Goal: Information Seeking & Learning: Learn about a topic

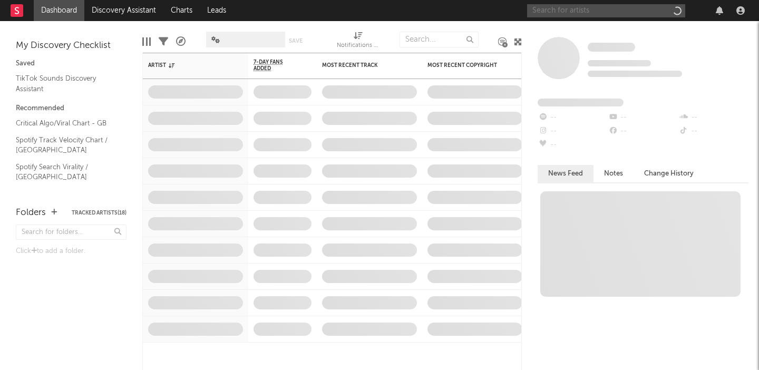
click at [571, 11] on input "text" at bounding box center [606, 10] width 158 height 13
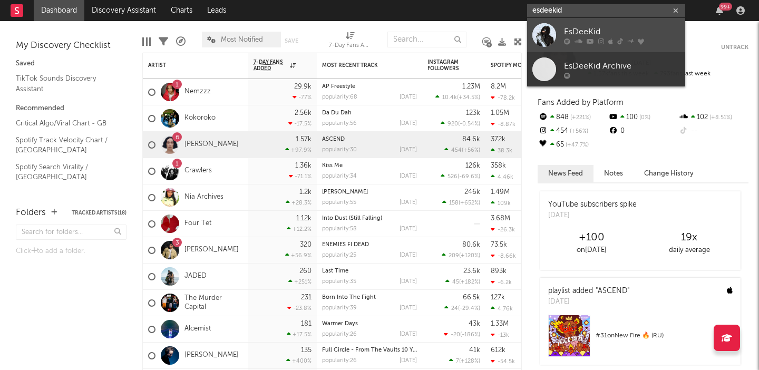
type input "esdeekid"
click at [583, 27] on div "EsDeeKid" at bounding box center [622, 31] width 116 height 13
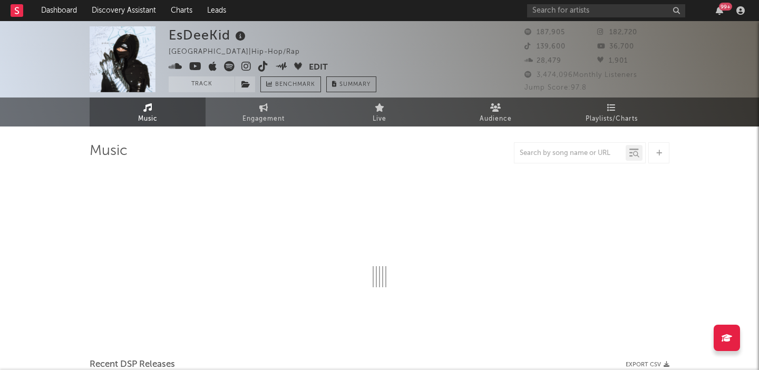
select select "6m"
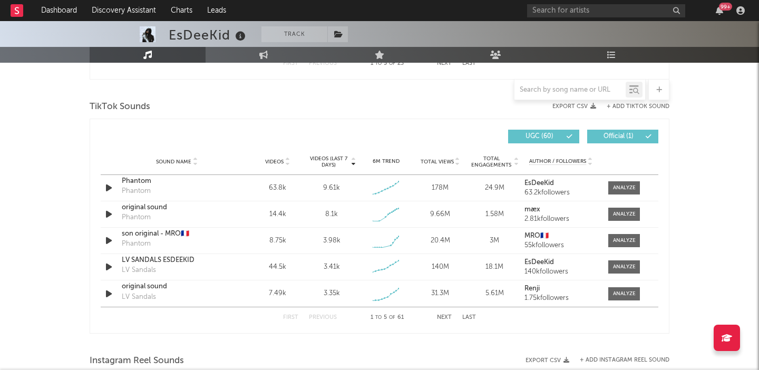
scroll to position [684, 0]
click at [622, 191] on div at bounding box center [624, 189] width 23 height 8
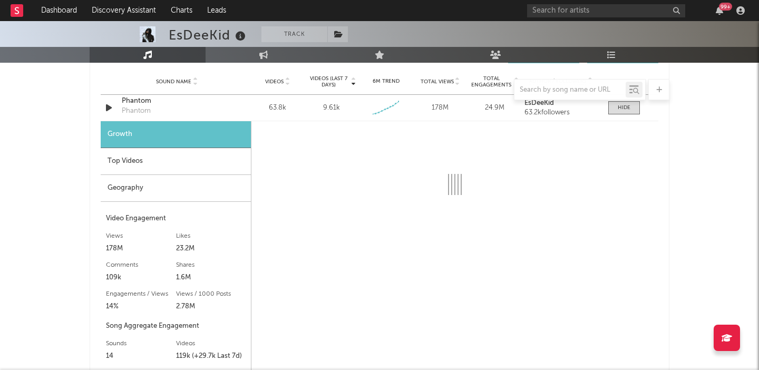
scroll to position [769, 0]
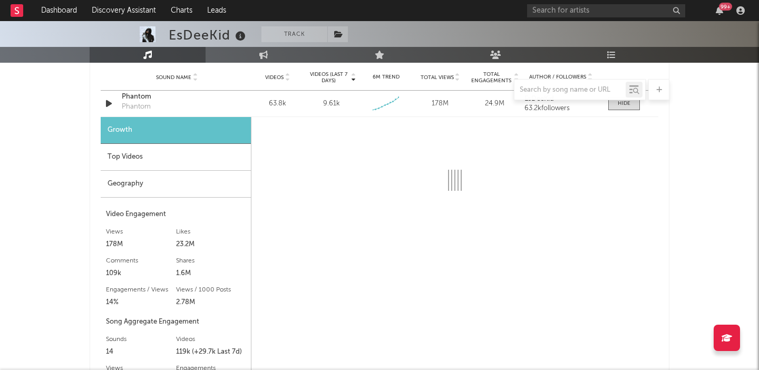
select select "6m"
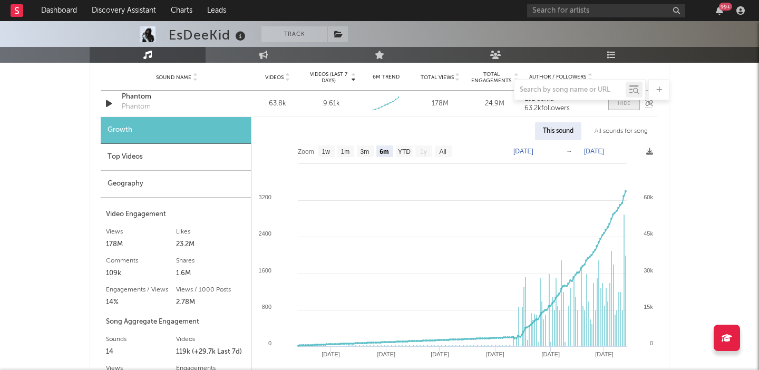
click at [631, 105] on span at bounding box center [624, 103] width 32 height 13
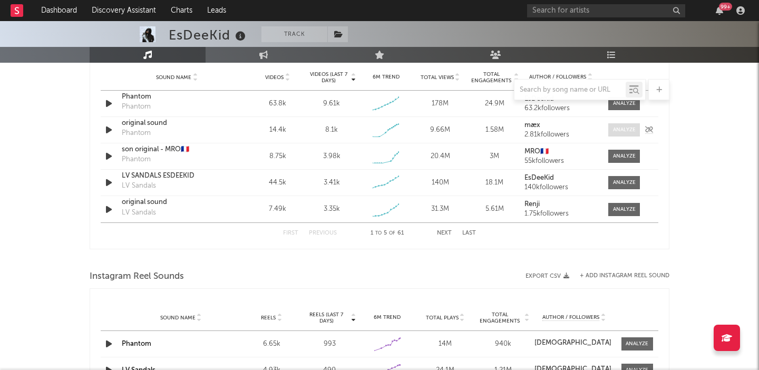
click at [623, 129] on div at bounding box center [624, 130] width 23 height 8
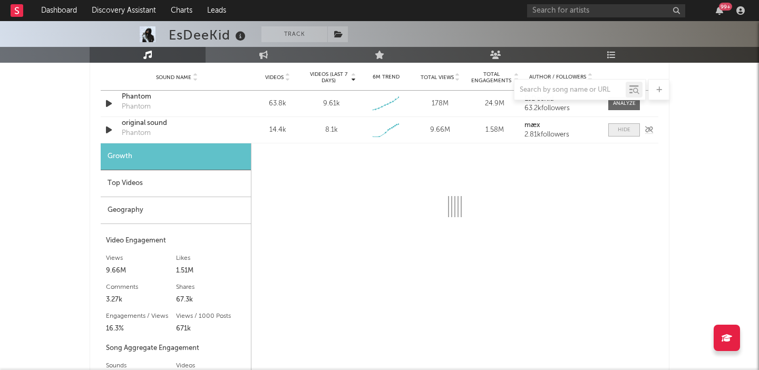
select select "1w"
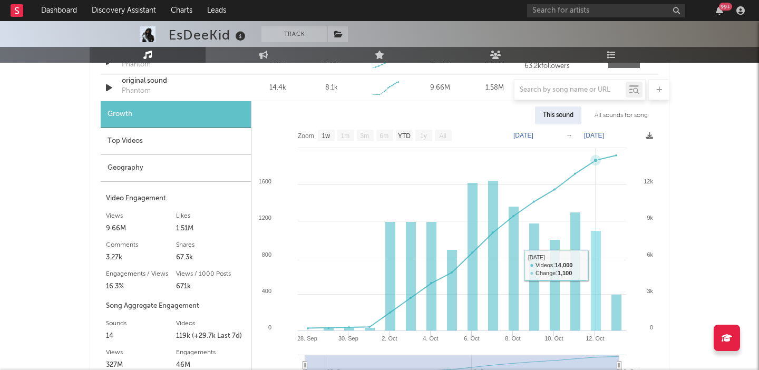
scroll to position [782, 0]
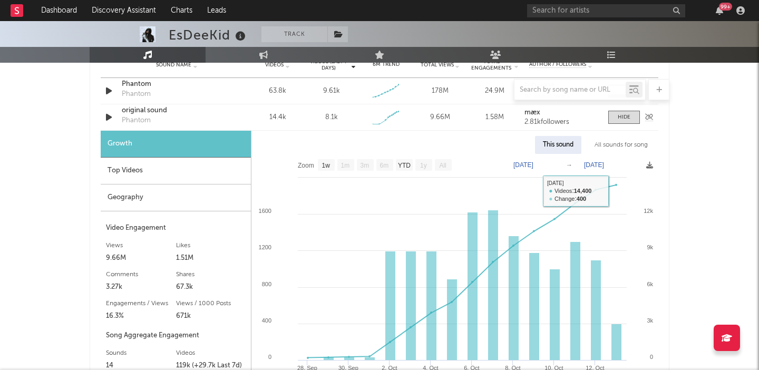
click at [621, 125] on div "Sound Name original sound Phantom Videos 14.4k Videos (last 7 days) 8.1k Weekly…" at bounding box center [380, 117] width 558 height 26
click at [623, 120] on div at bounding box center [624, 117] width 13 height 8
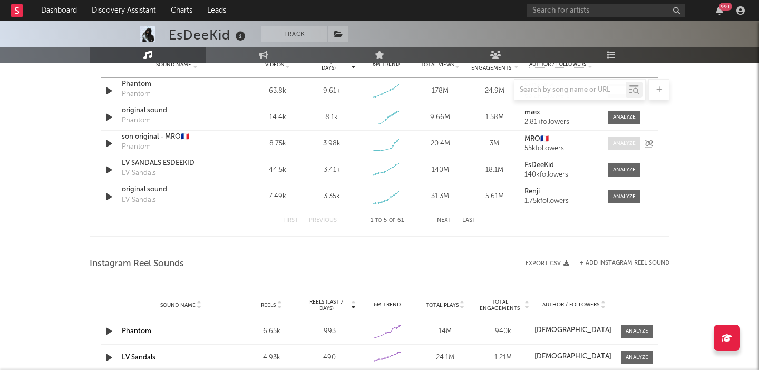
click at [624, 144] on div at bounding box center [624, 144] width 23 height 8
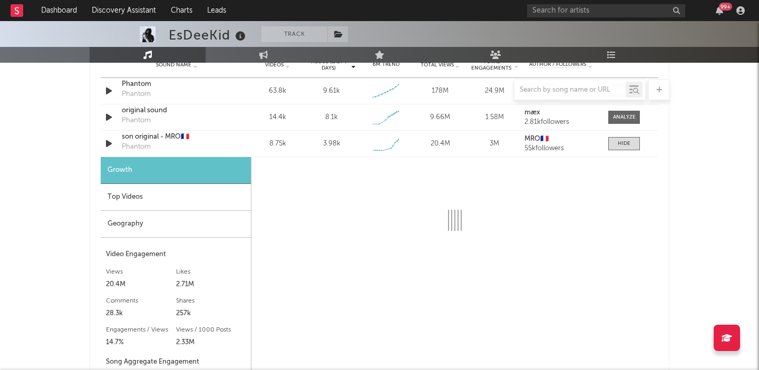
select select "1w"
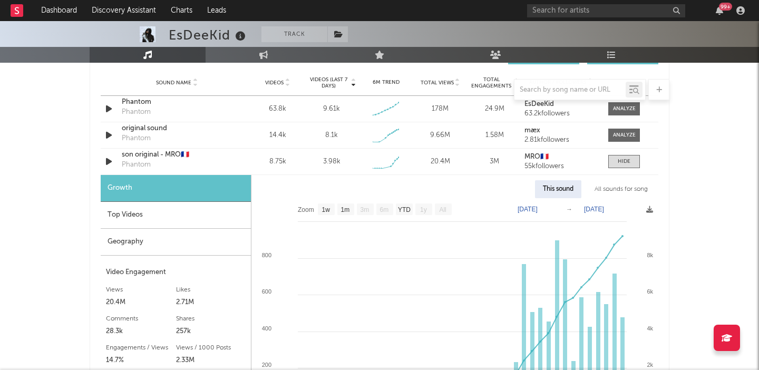
scroll to position [745, 0]
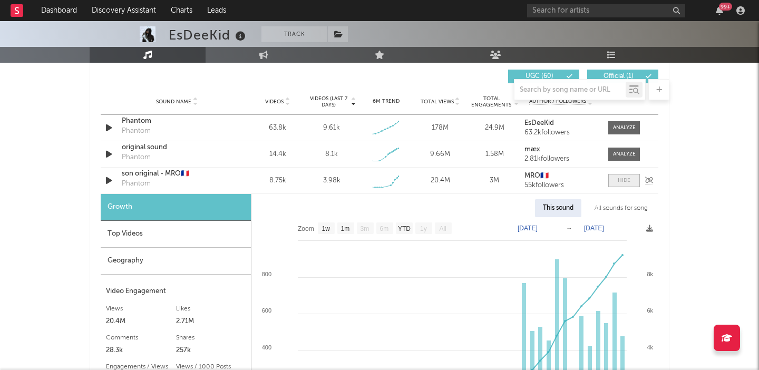
click at [620, 179] on div at bounding box center [624, 181] width 13 height 8
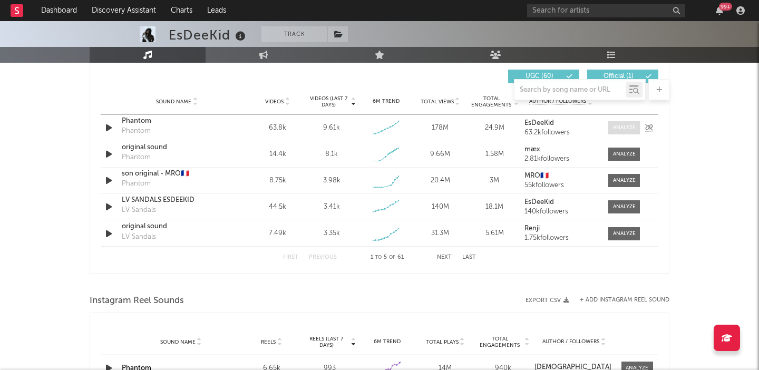
click at [617, 129] on div at bounding box center [624, 128] width 23 height 8
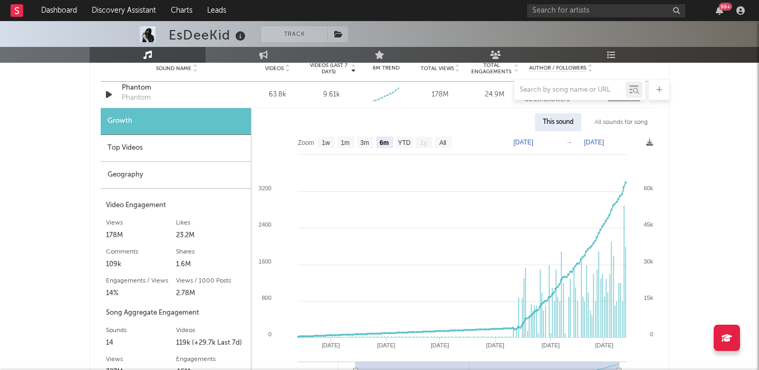
scroll to position [778, 0]
click at [365, 141] on text "3m" at bounding box center [365, 143] width 9 height 7
select select "3m"
type input "[DATE]"
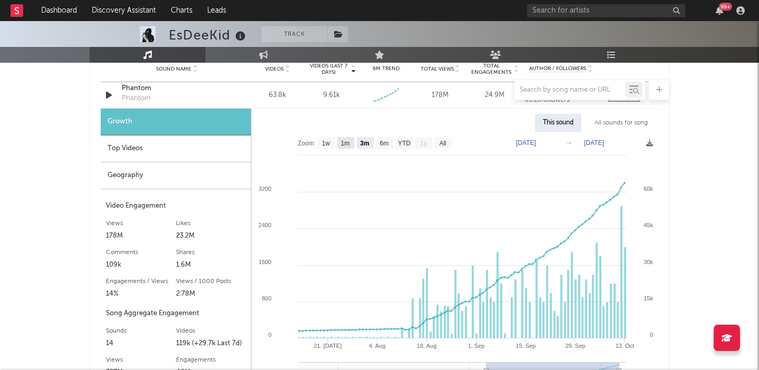
click at [351, 142] on rect at bounding box center [345, 143] width 17 height 12
select select "1m"
type input "[DATE]"
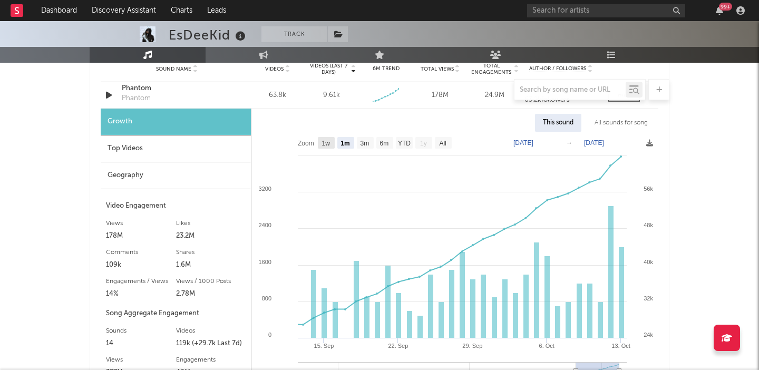
click at [327, 142] on text "1w" at bounding box center [326, 143] width 8 height 7
select select "1w"
type input "[DATE]"
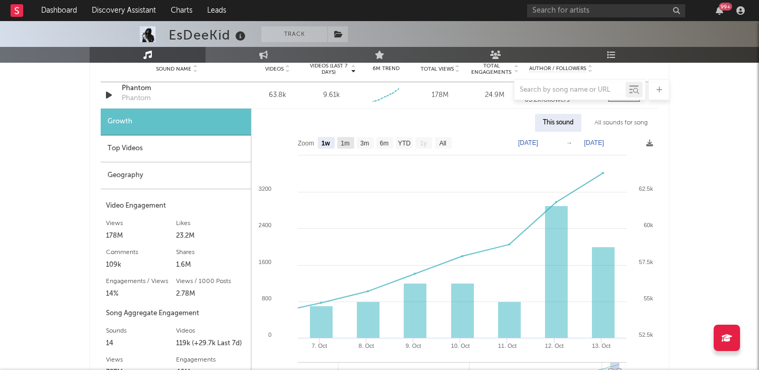
click at [345, 141] on text "1m" at bounding box center [345, 143] width 9 height 7
select select "1m"
type input "[DATE]"
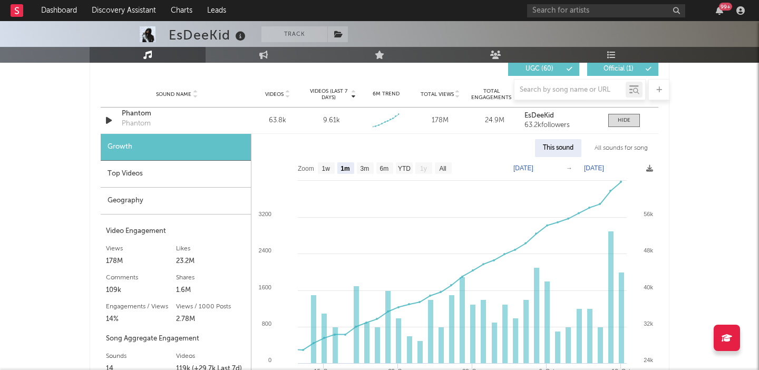
scroll to position [690, 0]
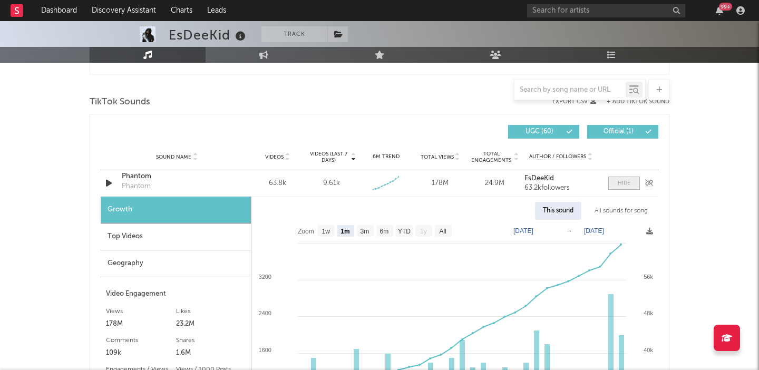
click at [624, 180] on div at bounding box center [624, 183] width 13 height 8
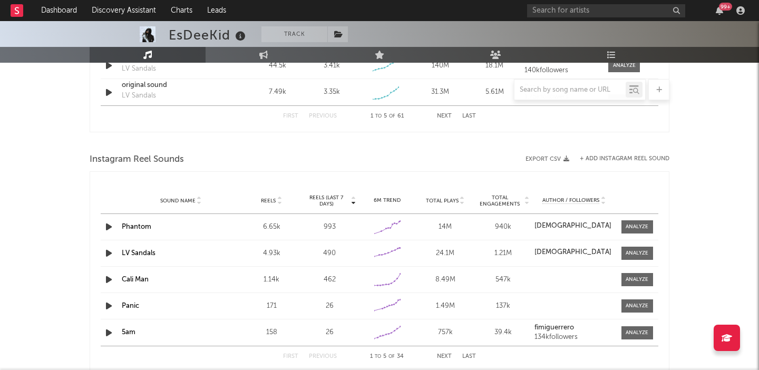
scroll to position [937, 0]
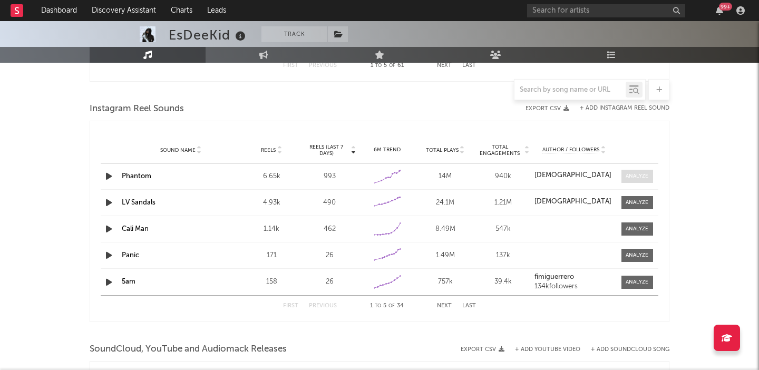
click at [642, 172] on div at bounding box center [637, 176] width 23 height 8
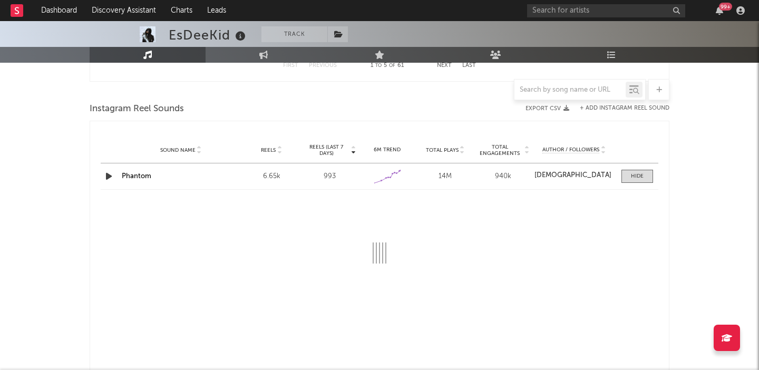
select select "1w"
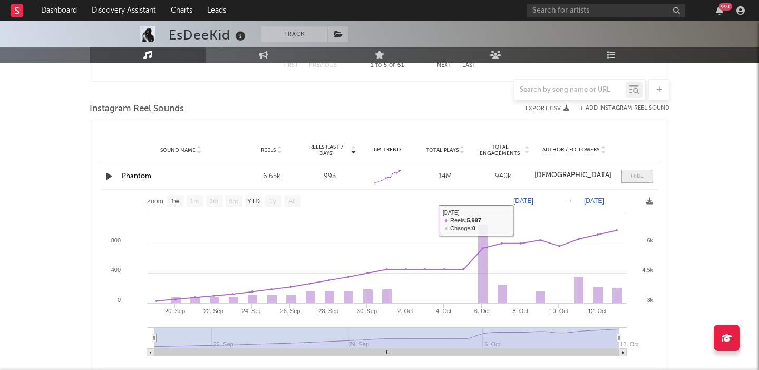
click at [637, 176] on div at bounding box center [637, 176] width 13 height 8
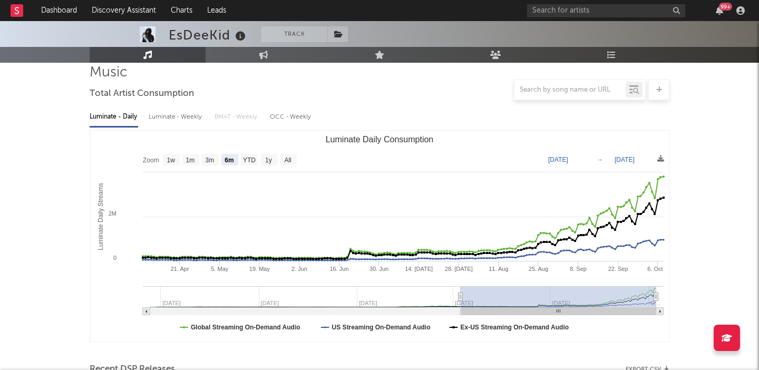
scroll to position [0, 0]
